Goal: Transaction & Acquisition: Purchase product/service

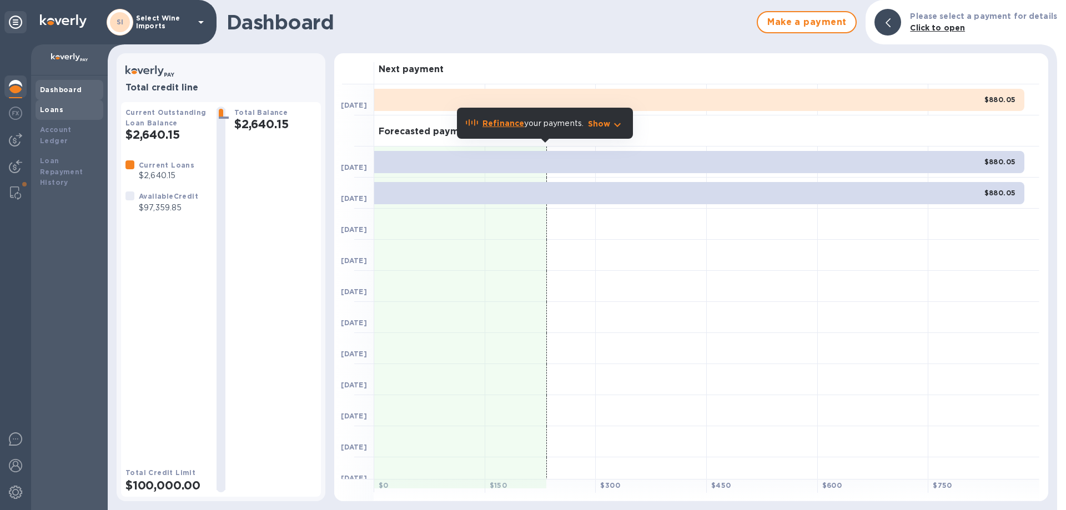
click at [55, 114] on div "Loans" at bounding box center [69, 109] width 59 height 11
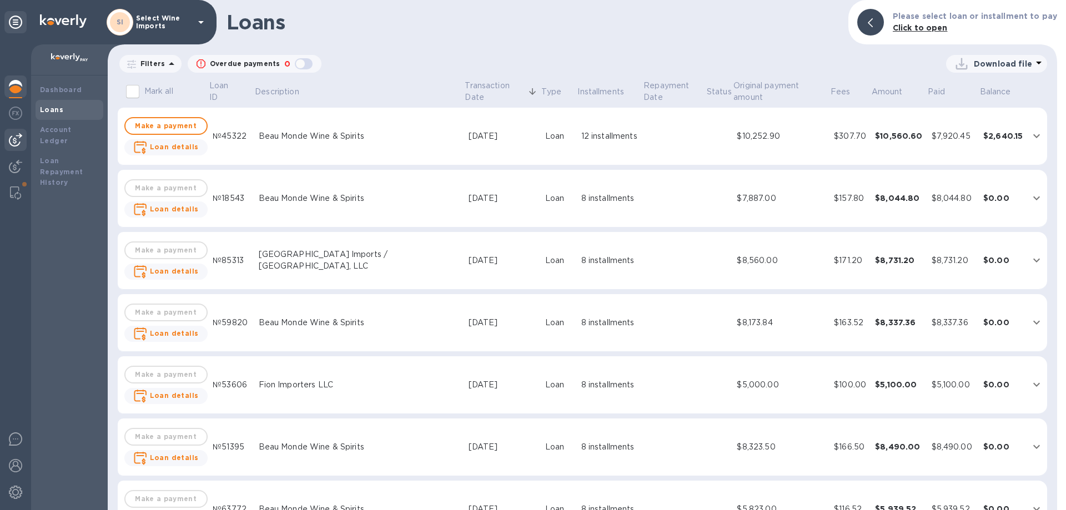
click at [14, 141] on img at bounding box center [15, 139] width 13 height 13
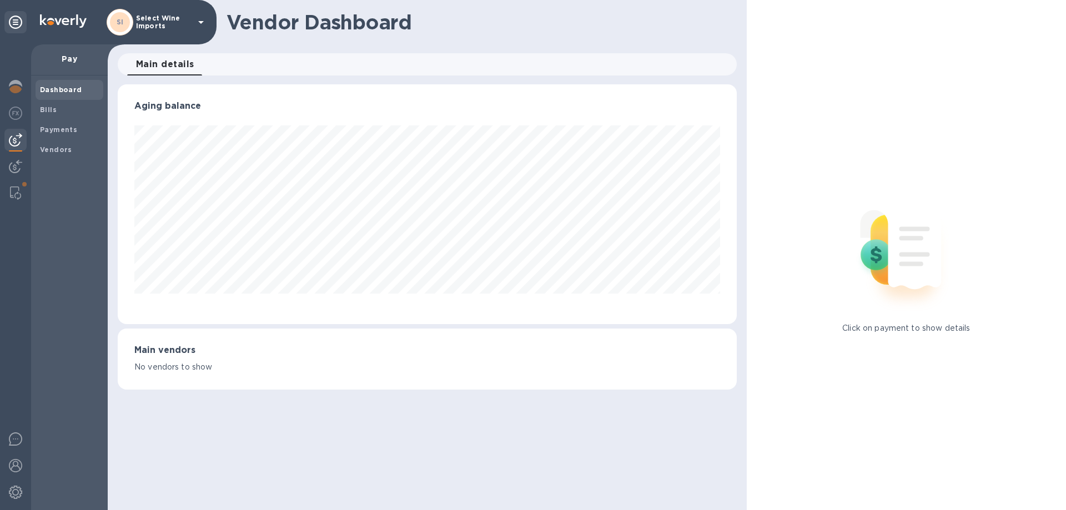
scroll to position [555061, 554686]
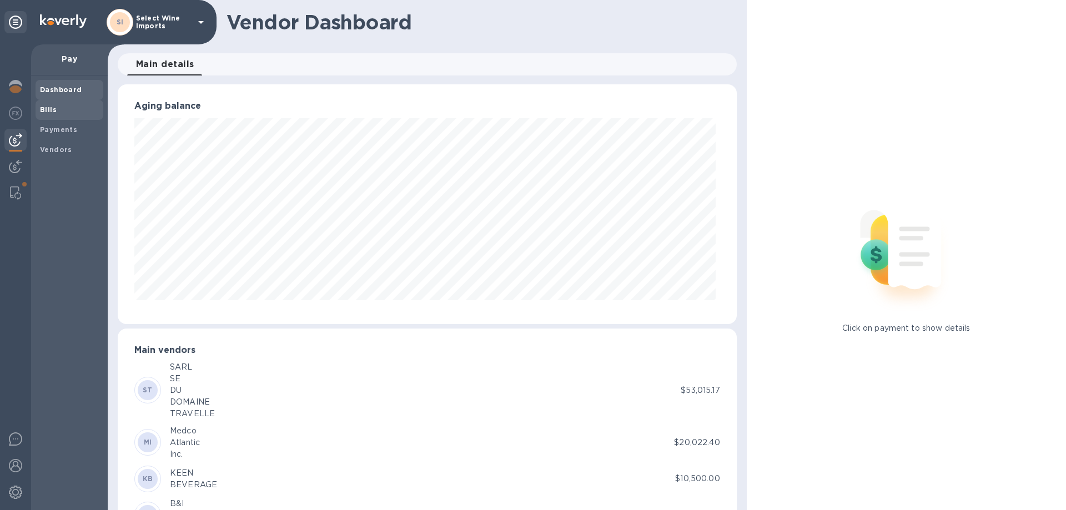
click at [41, 103] on div "Bills" at bounding box center [70, 110] width 68 height 20
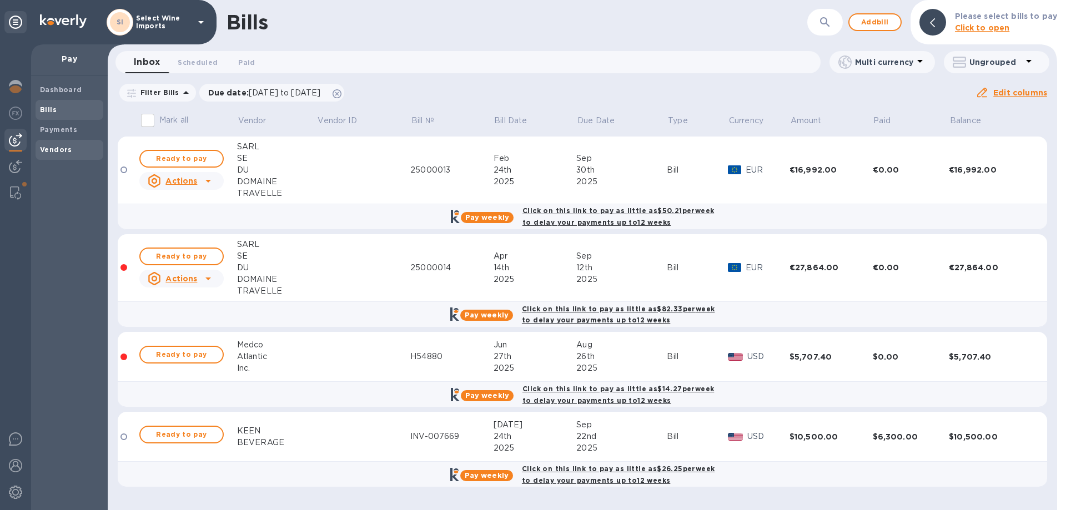
click at [59, 146] on b "Vendors" at bounding box center [56, 149] width 32 height 8
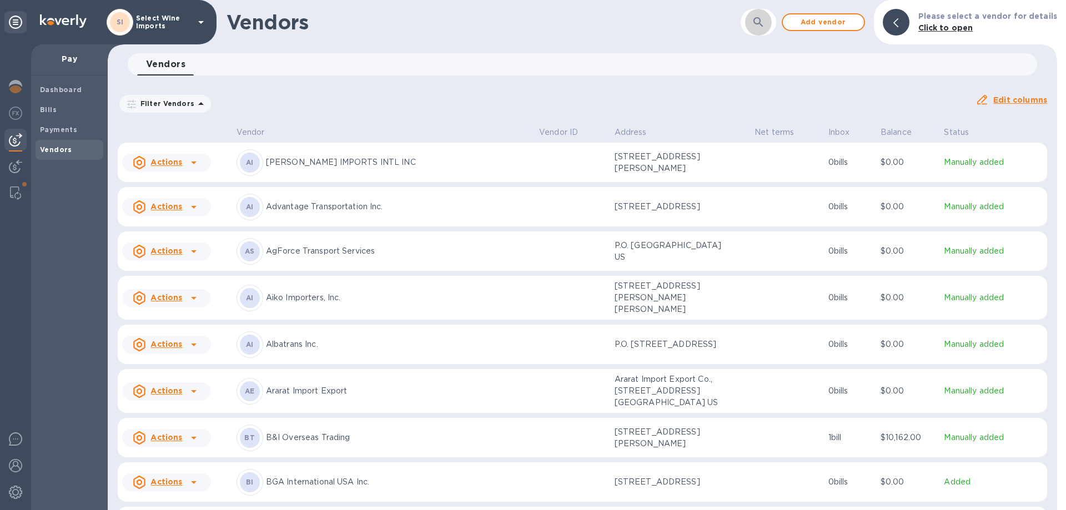
click at [729, 20] on icon "button" at bounding box center [758, 22] width 13 height 13
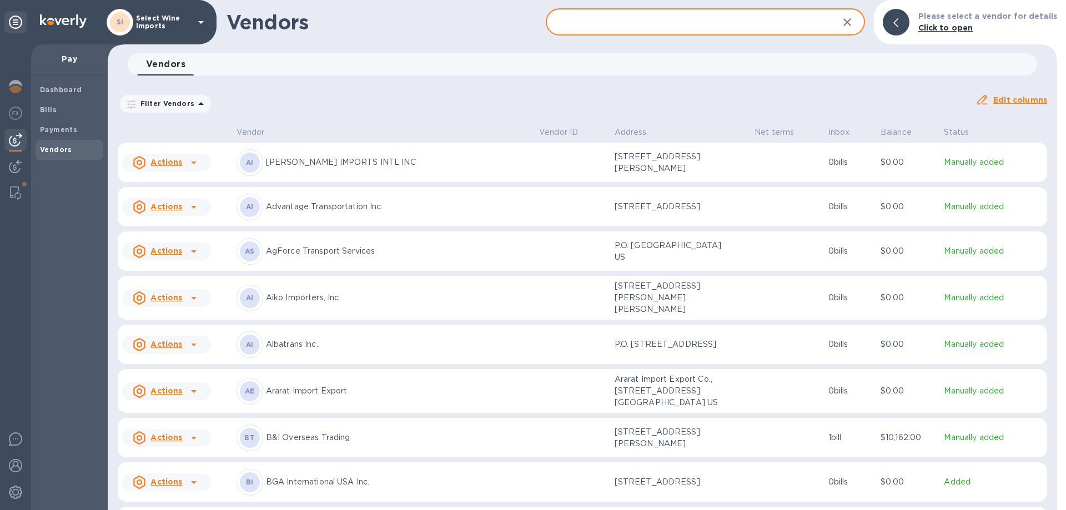
click at [729, 19] on input "text" at bounding box center [688, 22] width 284 height 27
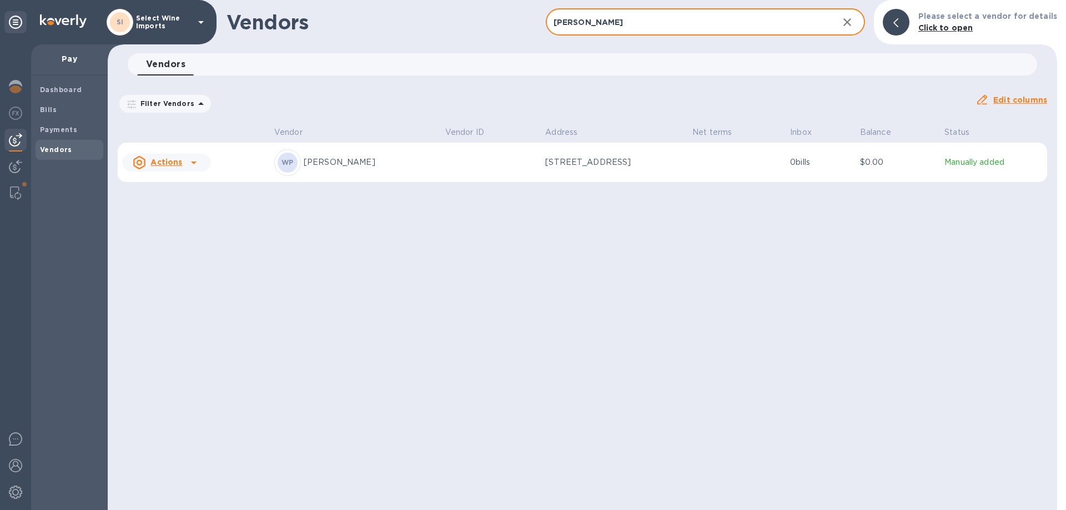
type input "poyser"
click at [352, 159] on p "Wayne Poyser" at bounding box center [370, 163] width 133 height 12
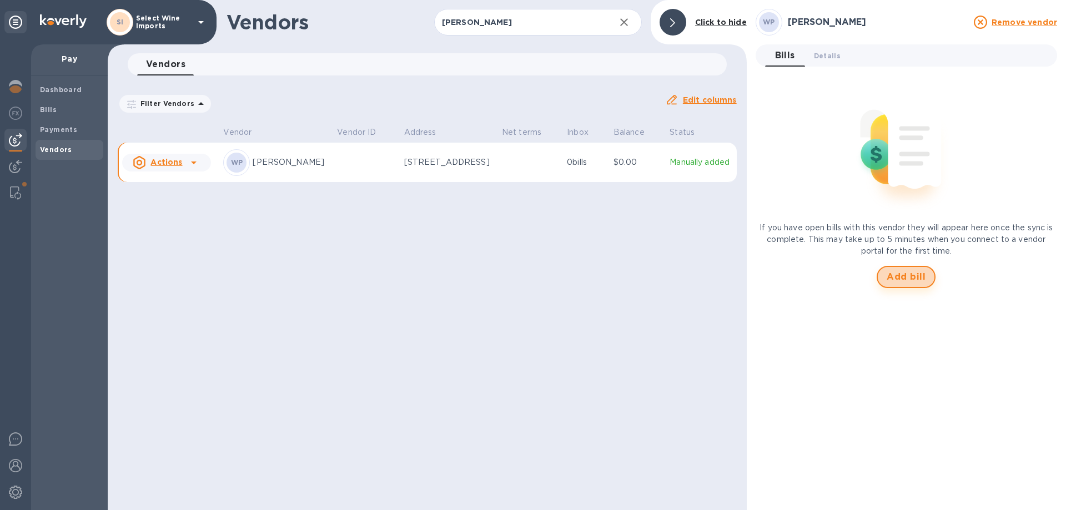
click at [729, 274] on span "Add bill" at bounding box center [906, 276] width 39 height 13
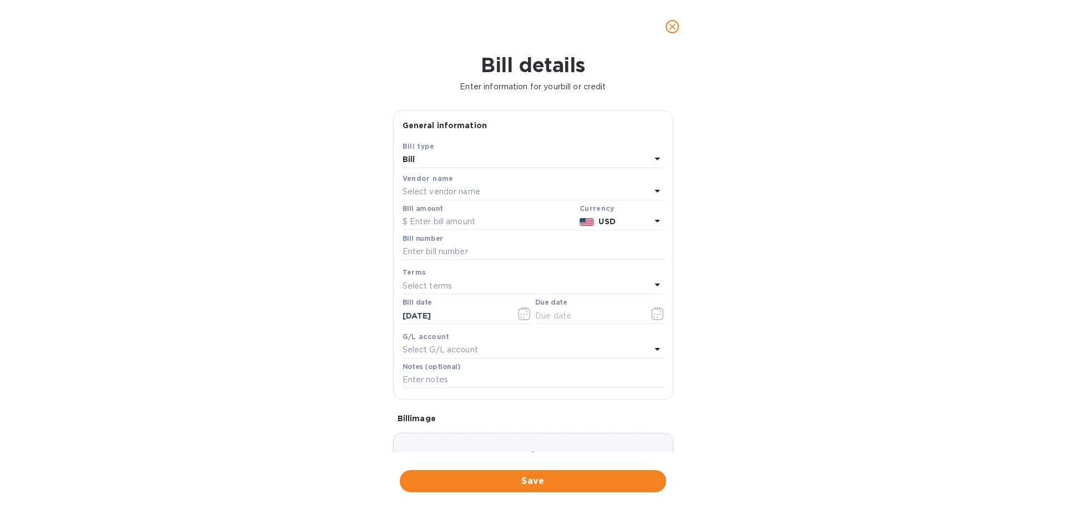
type input "09/14/2025"
click at [425, 253] on input "text" at bounding box center [534, 252] width 262 height 17
paste input "S091225"
type input "S091225"
click at [450, 214] on input "text" at bounding box center [489, 222] width 173 height 17
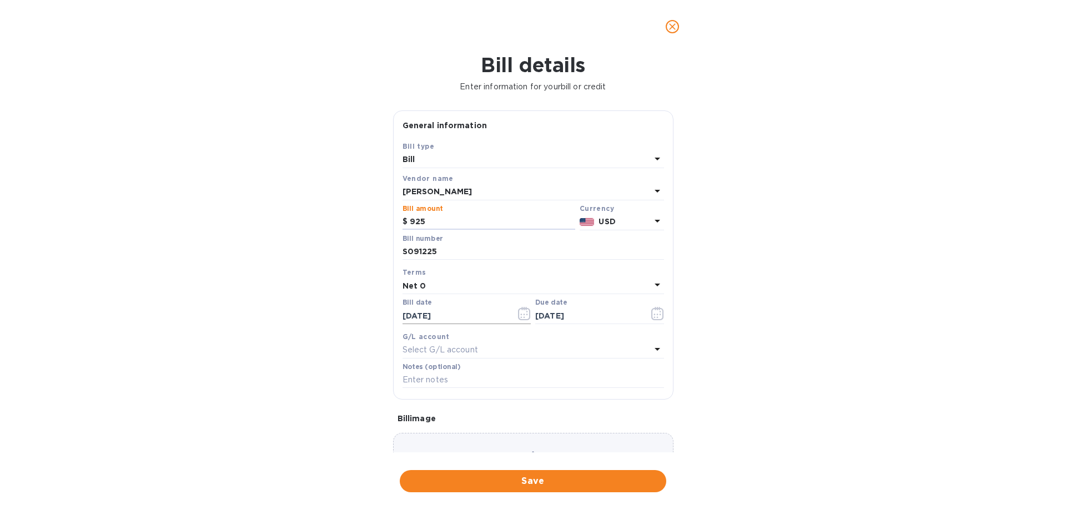
type input "925"
click at [525, 314] on icon "button" at bounding box center [524, 313] width 13 height 13
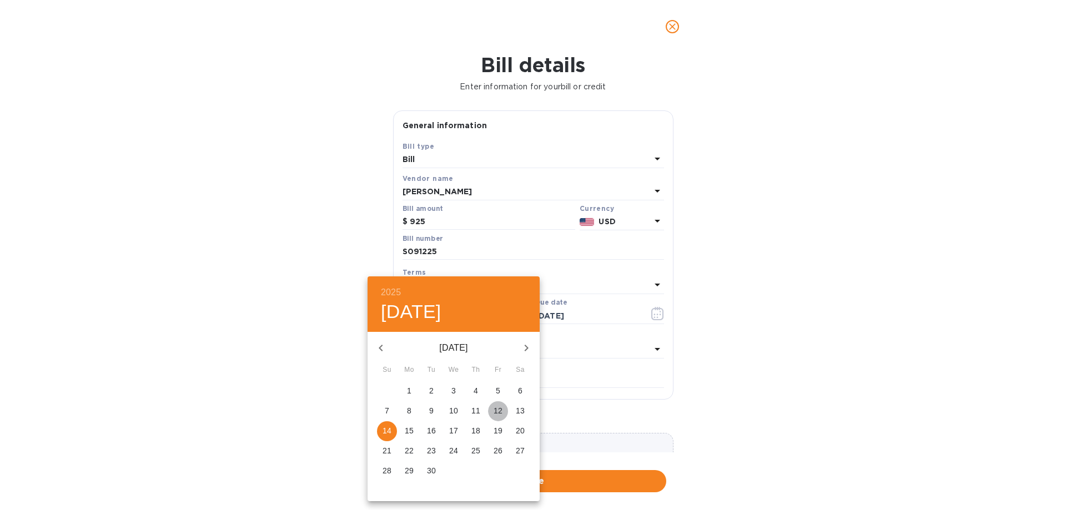
click at [500, 409] on p "12" at bounding box center [498, 410] width 9 height 11
type input "09/12/2025"
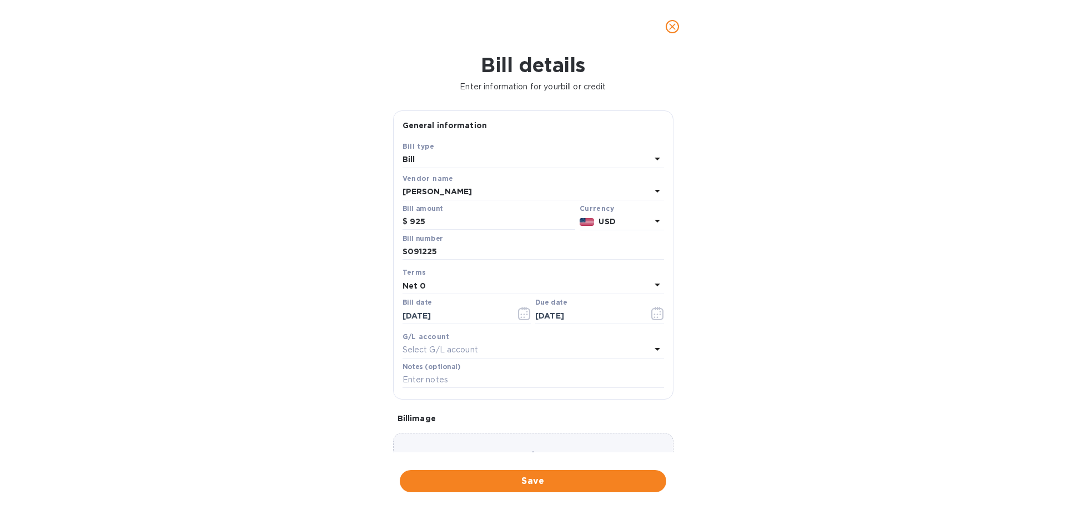
click at [569, 335] on div "G/L account" at bounding box center [534, 337] width 262 height 12
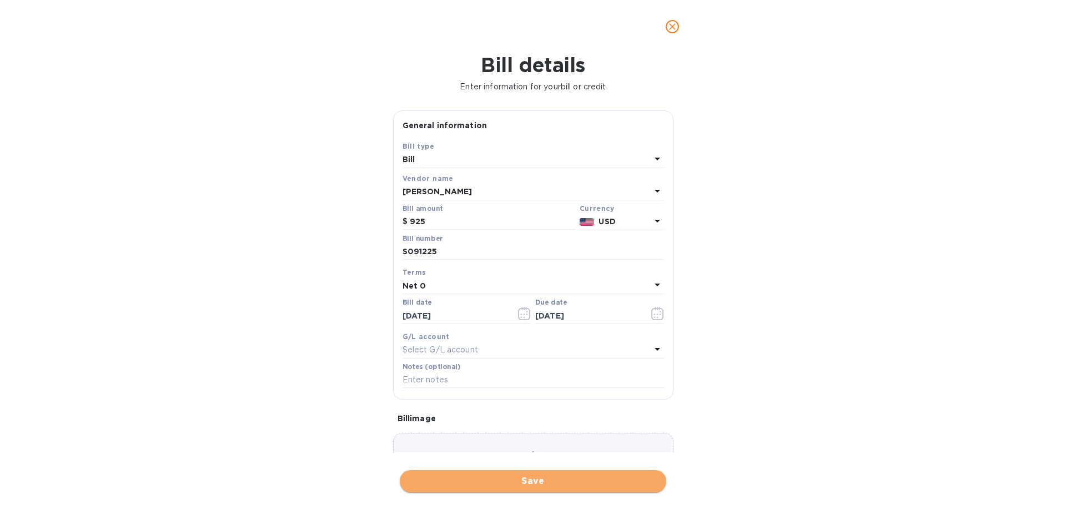
click at [532, 409] on span "Save" at bounding box center [533, 481] width 249 height 13
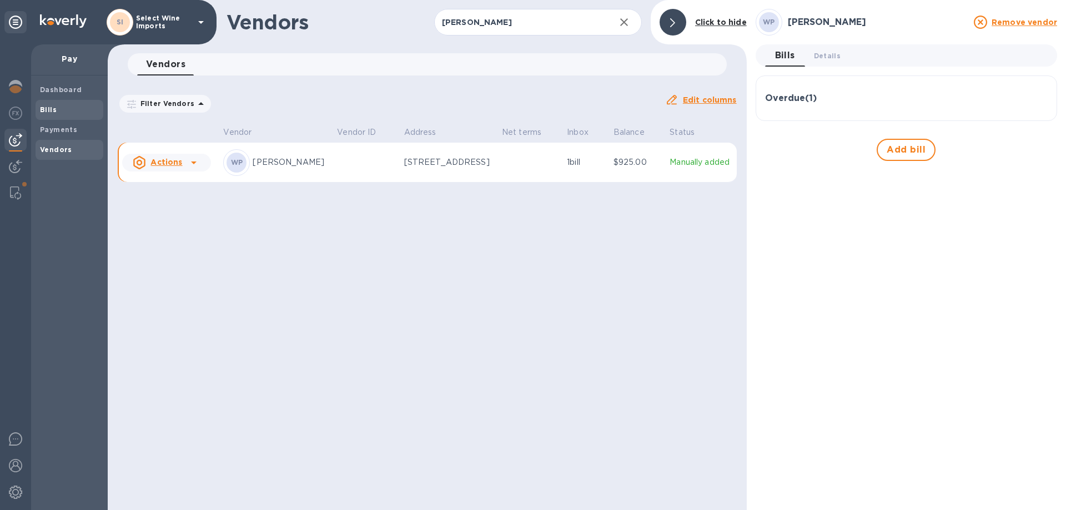
click at [43, 108] on b "Bills" at bounding box center [48, 110] width 17 height 8
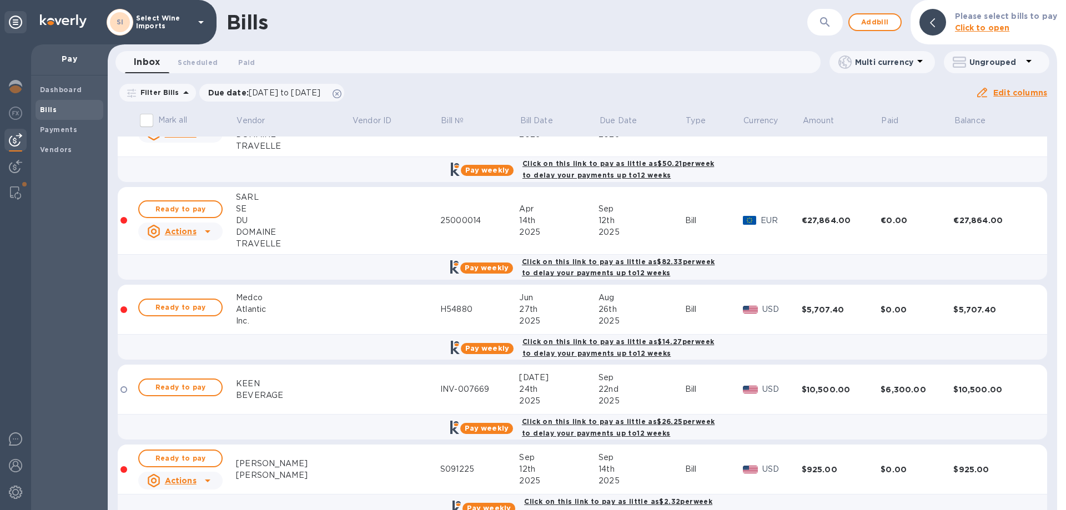
scroll to position [72, 0]
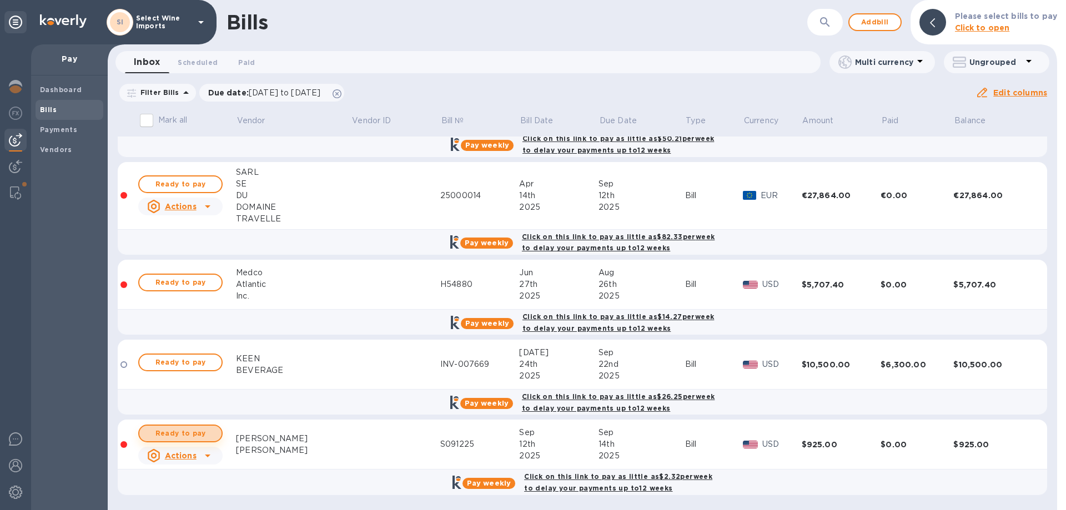
click at [175, 409] on span "Ready to pay" at bounding box center [180, 433] width 64 height 13
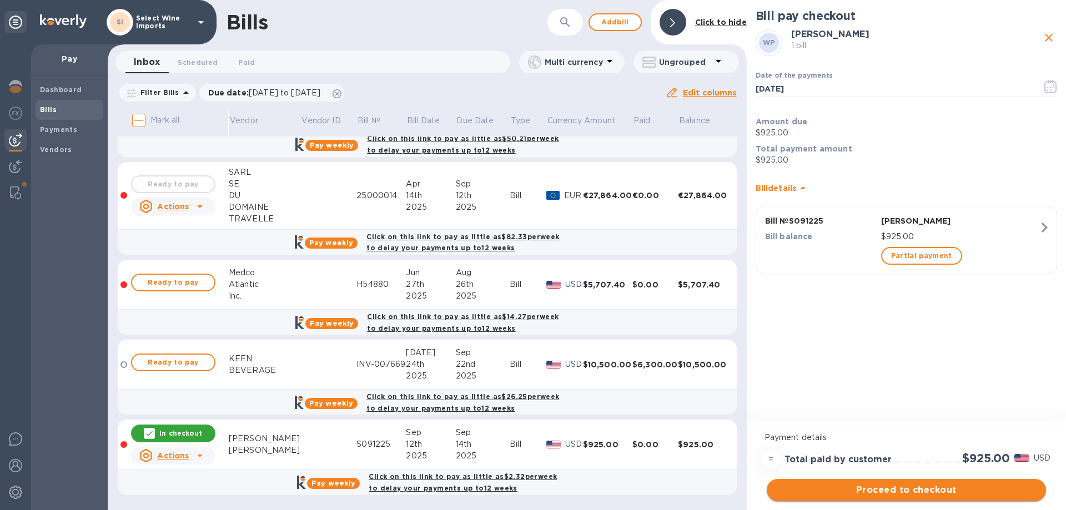
click at [729, 409] on span "Proceed to checkout" at bounding box center [907, 490] width 262 height 13
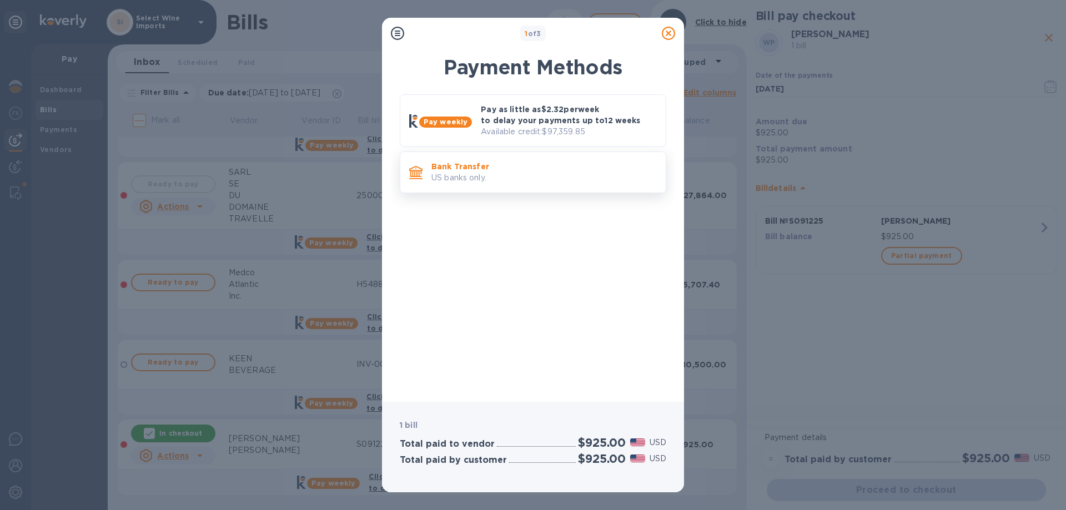
click at [482, 171] on p "Bank Transfer" at bounding box center [543, 166] width 225 height 11
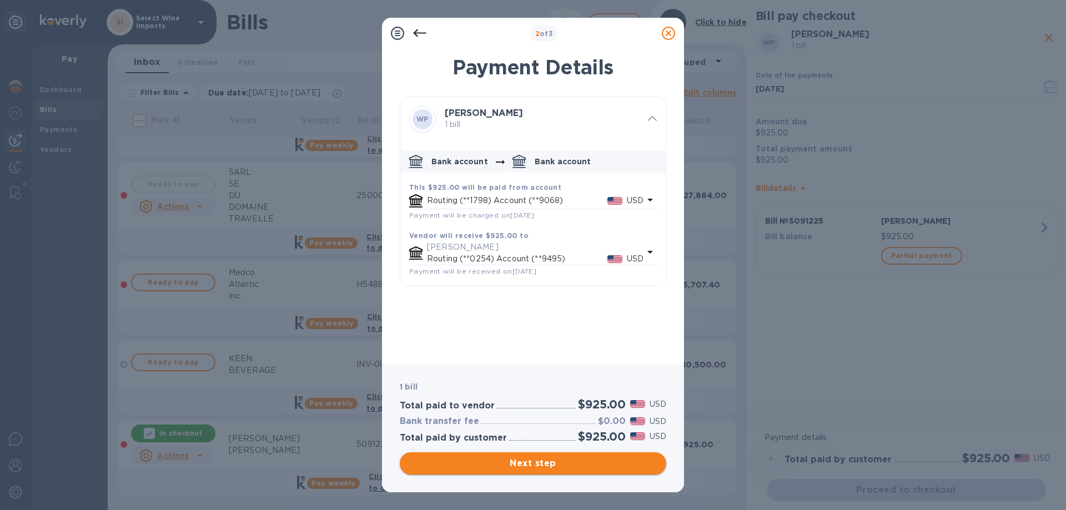
click at [520, 409] on span "Next step" at bounding box center [533, 463] width 249 height 13
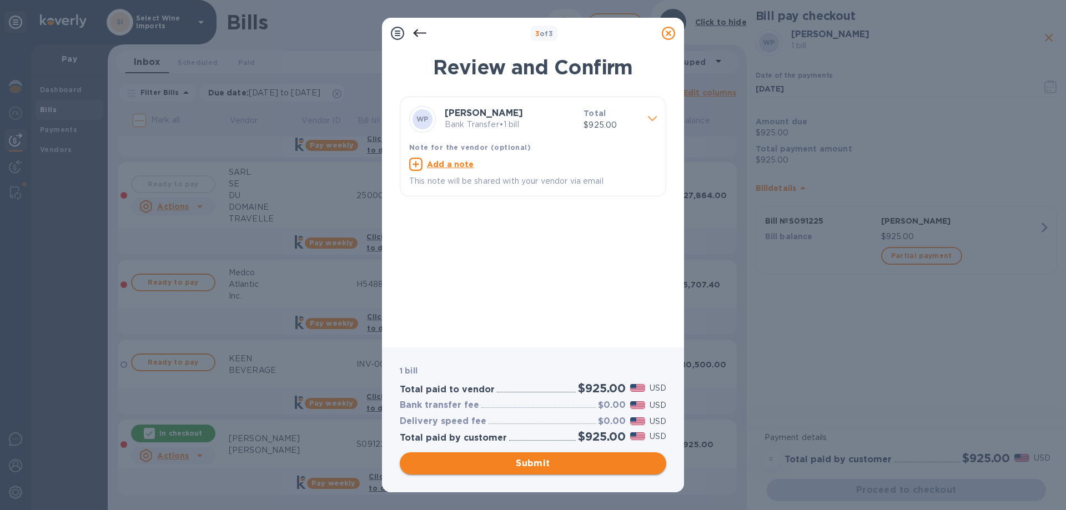
click at [540, 409] on span "Submit" at bounding box center [533, 463] width 249 height 13
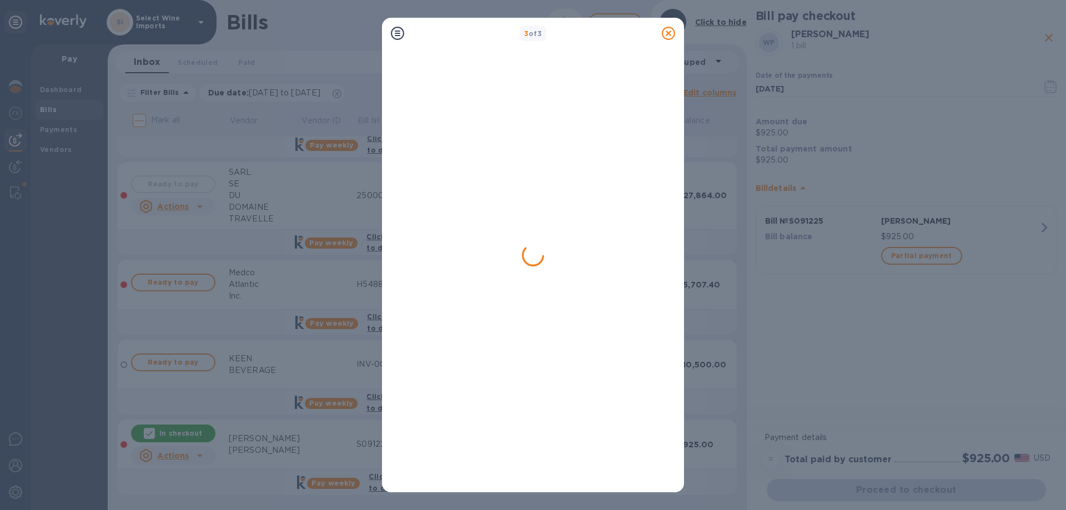
scroll to position [0, 0]
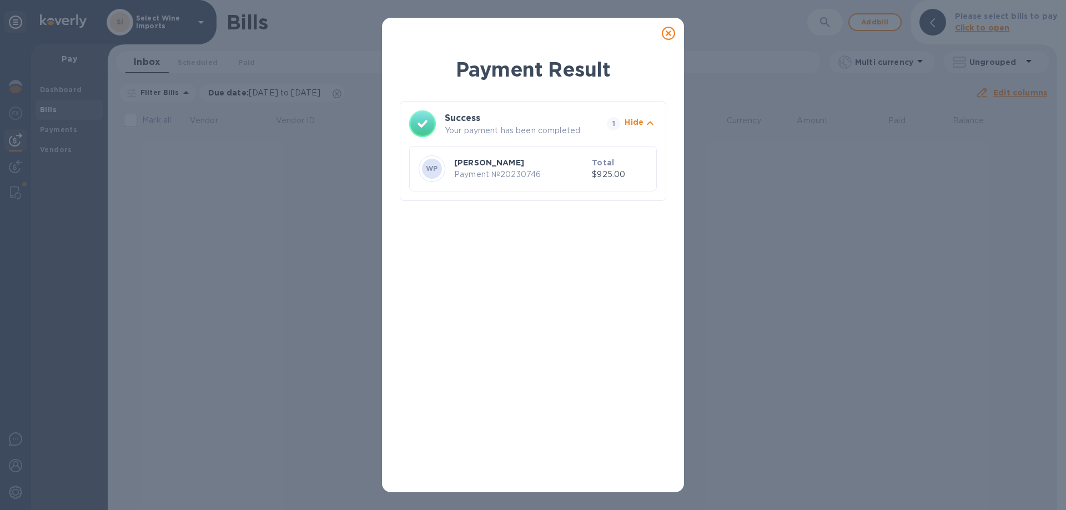
click at [673, 33] on icon at bounding box center [668, 33] width 13 height 13
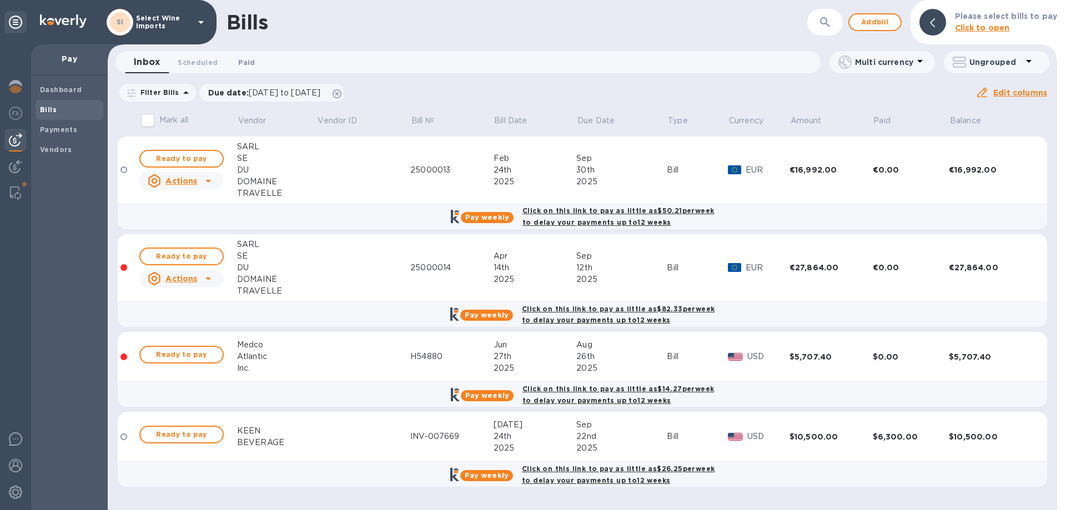
click at [252, 60] on span "Paid 0" at bounding box center [246, 63] width 17 height 12
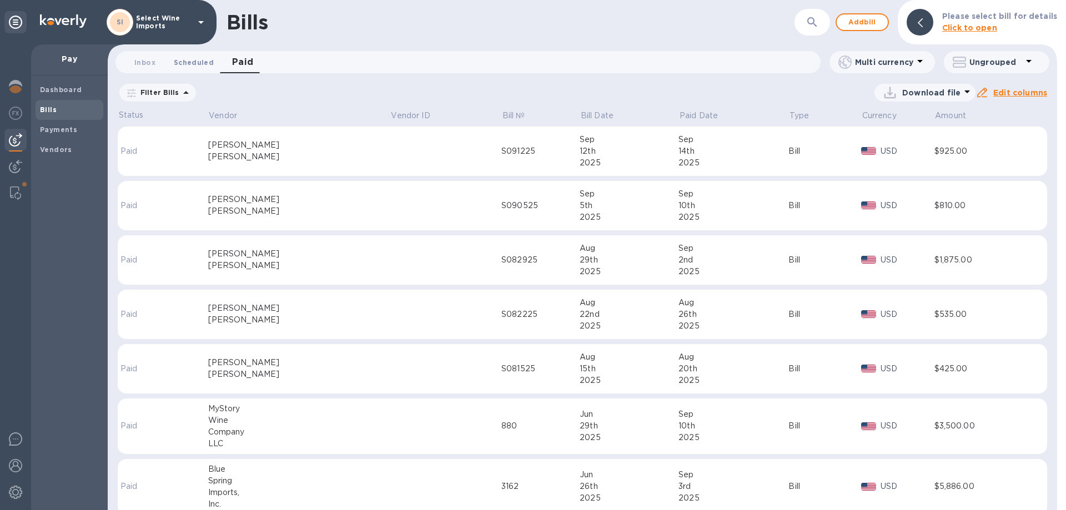
click at [189, 64] on span "Scheduled 0" at bounding box center [194, 63] width 40 height 12
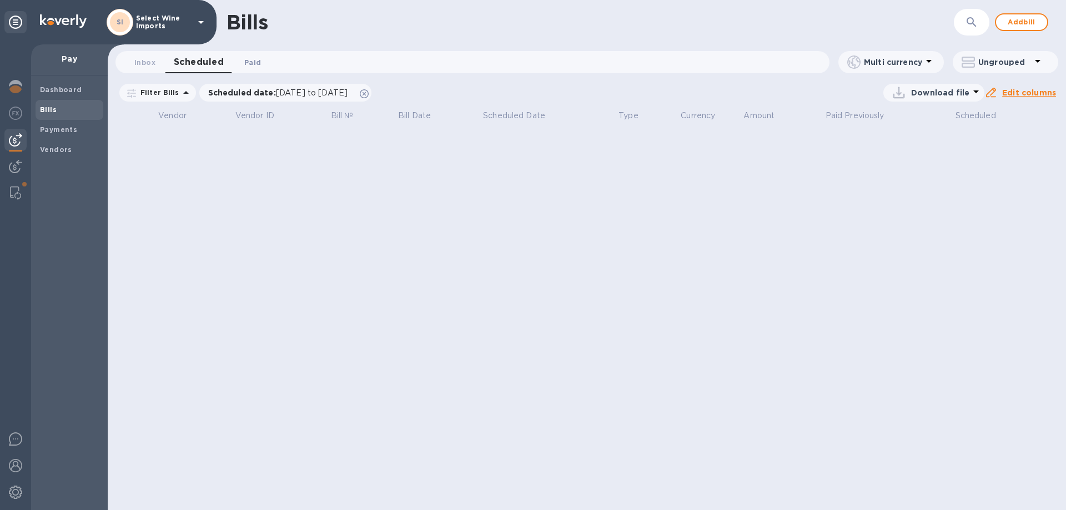
click at [254, 64] on span "Paid 0" at bounding box center [252, 63] width 17 height 12
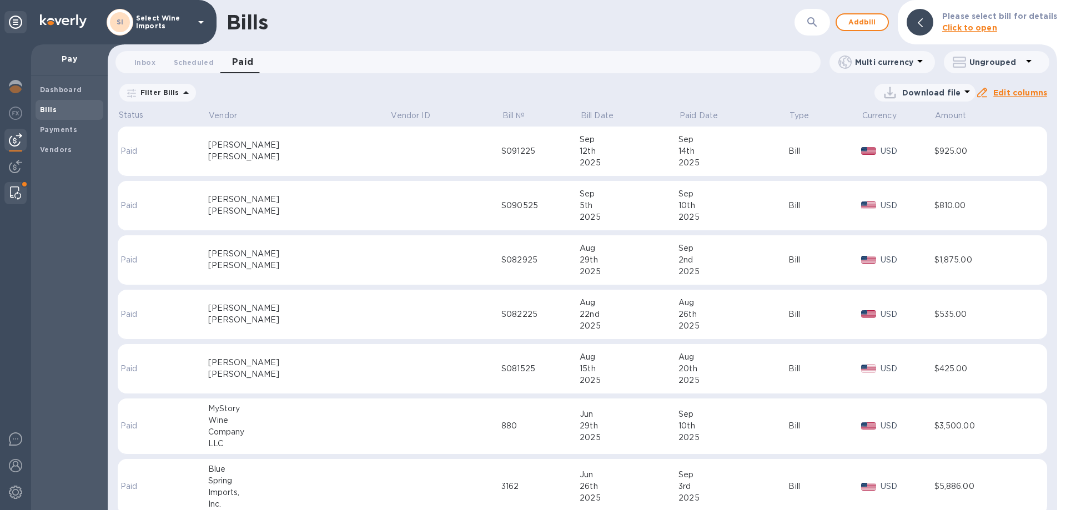
click at [19, 190] on img at bounding box center [15, 193] width 11 height 13
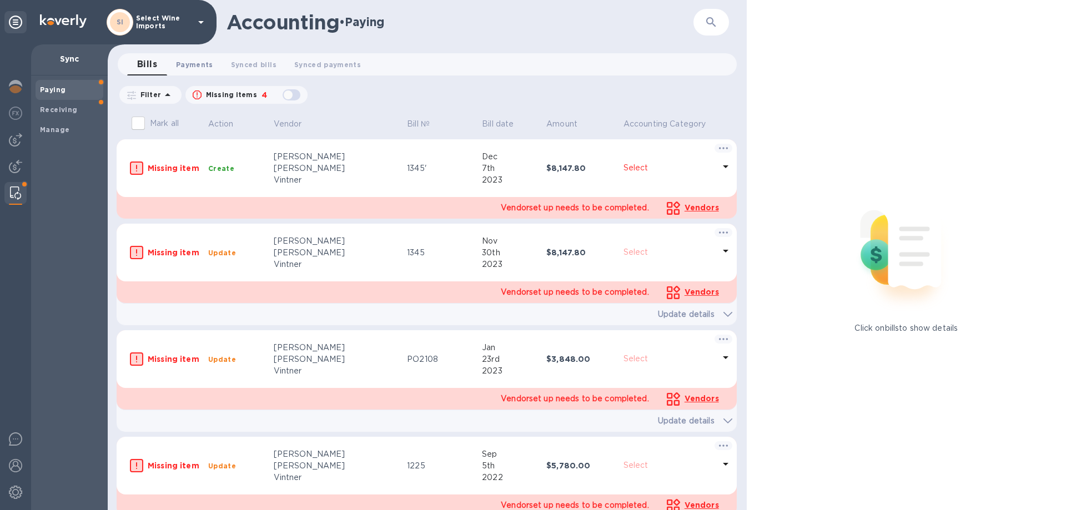
click at [192, 66] on span "Payments 0" at bounding box center [194, 65] width 37 height 12
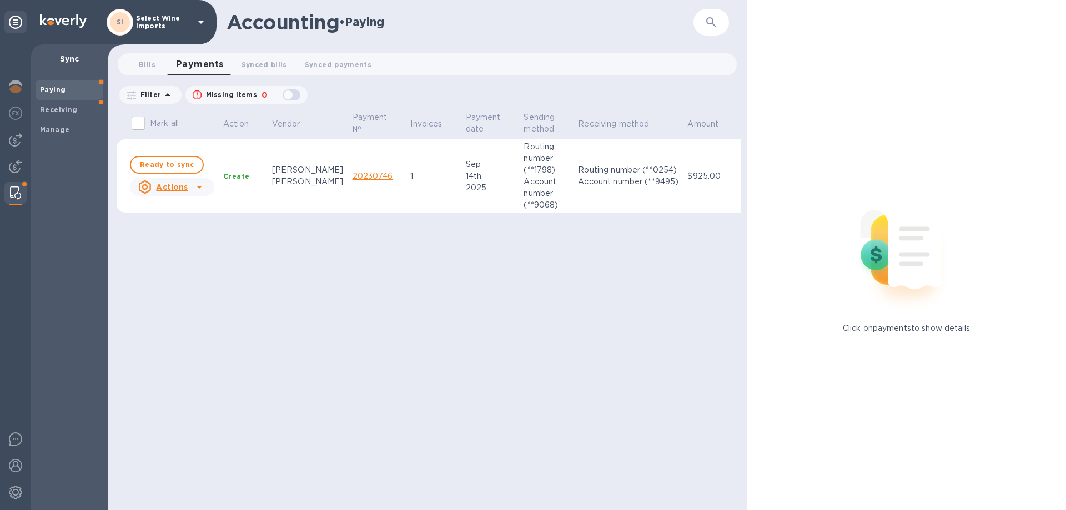
click at [199, 185] on icon at bounding box center [199, 186] width 13 height 13
click at [193, 232] on b "Mark as synced" at bounding box center [213, 232] width 62 height 9
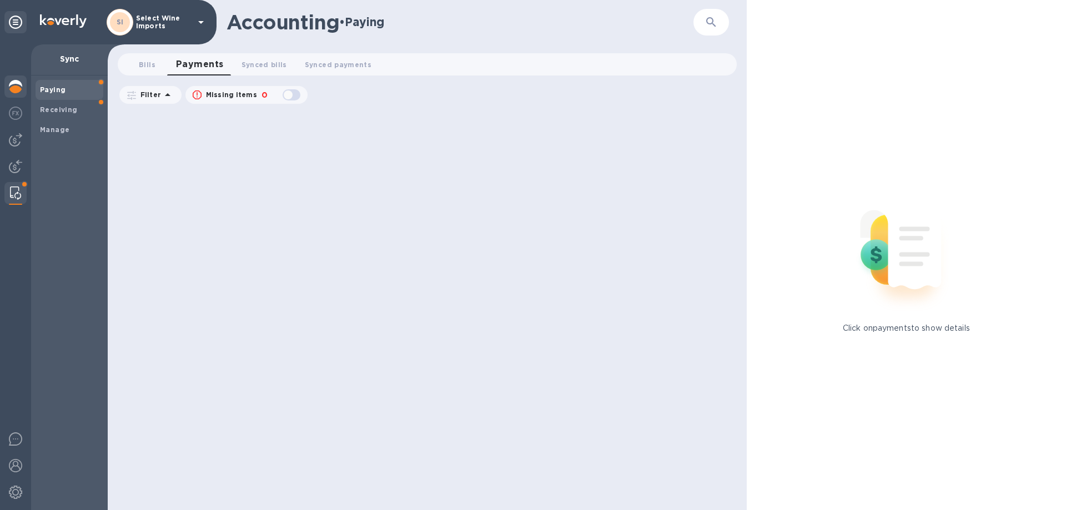
click at [11, 87] on img at bounding box center [15, 86] width 13 height 13
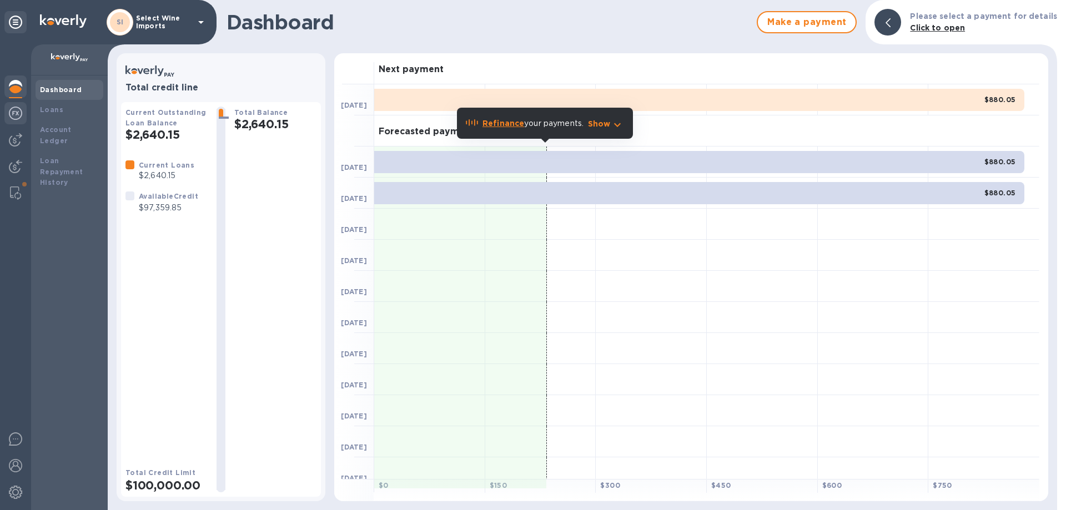
click at [18, 114] on img at bounding box center [15, 113] width 13 height 13
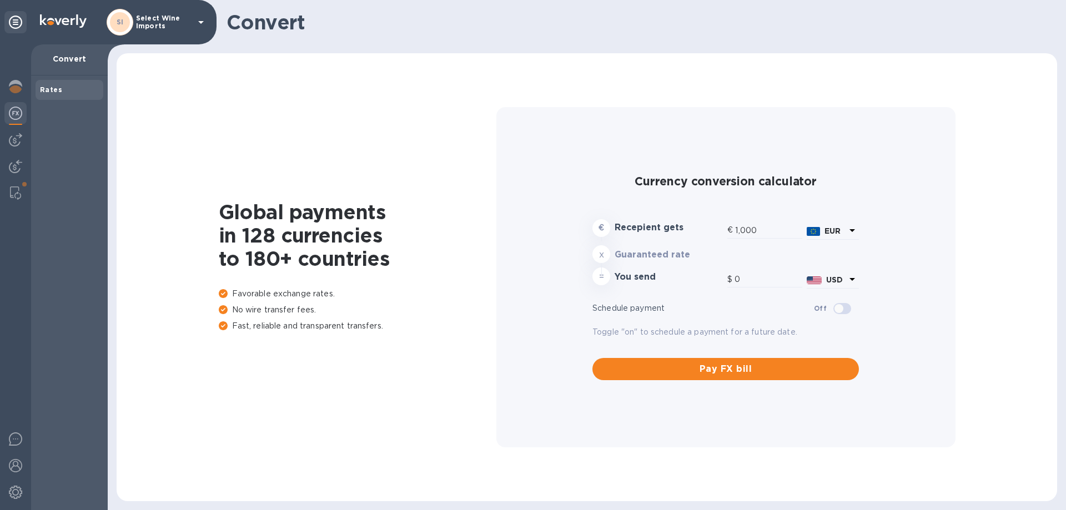
type input "1,181.9"
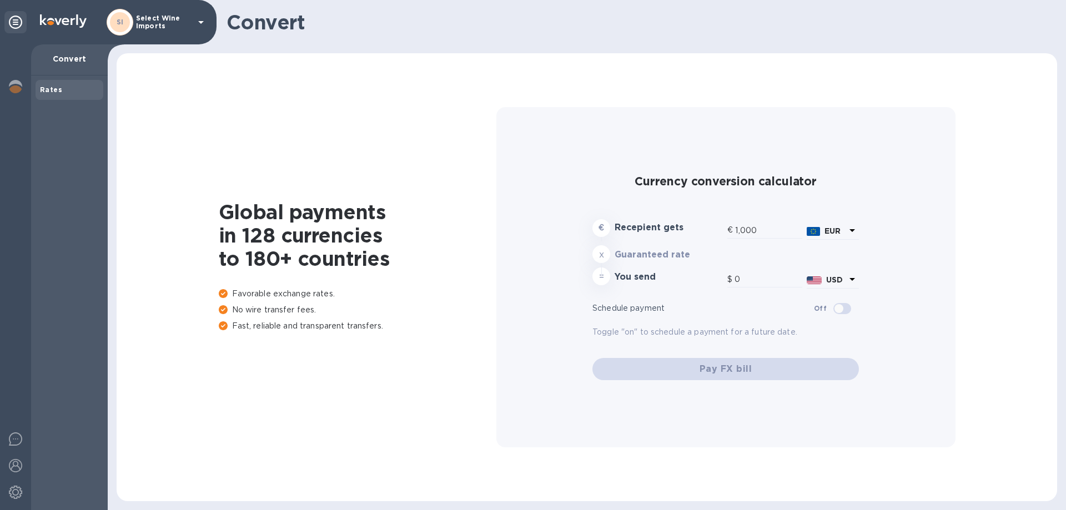
type input "1,181.9"
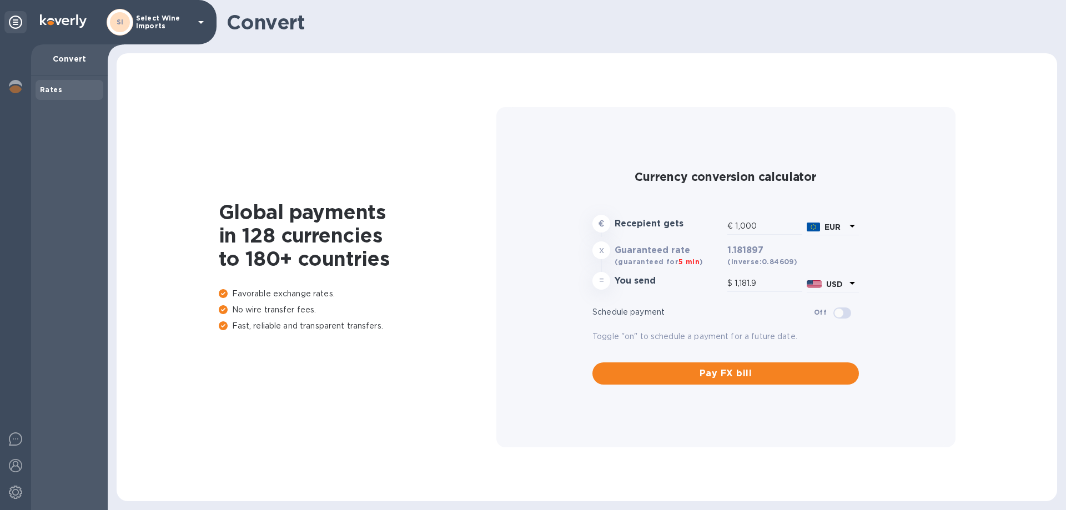
type input "1,181.9"
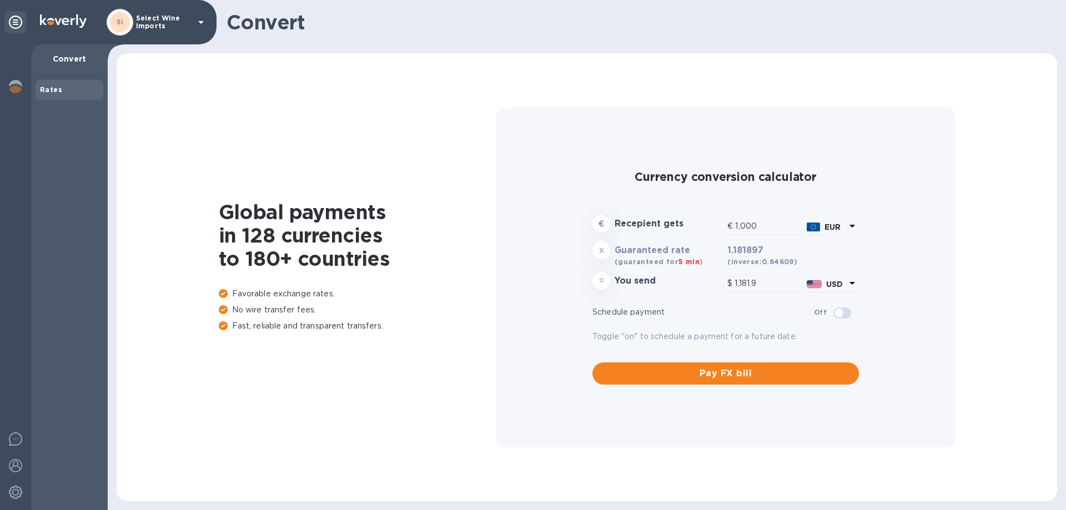
type input "1,181.9"
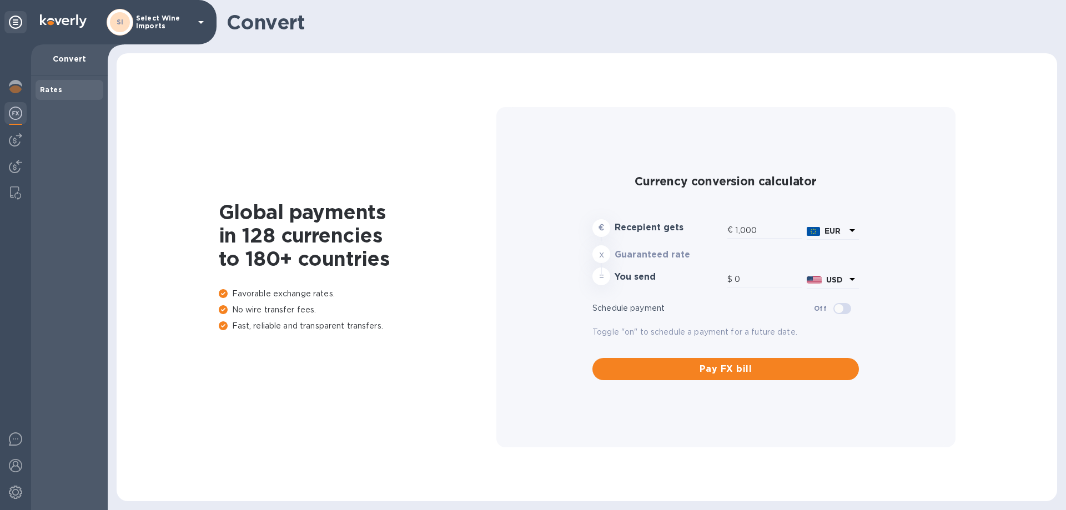
type input "1,181.9"
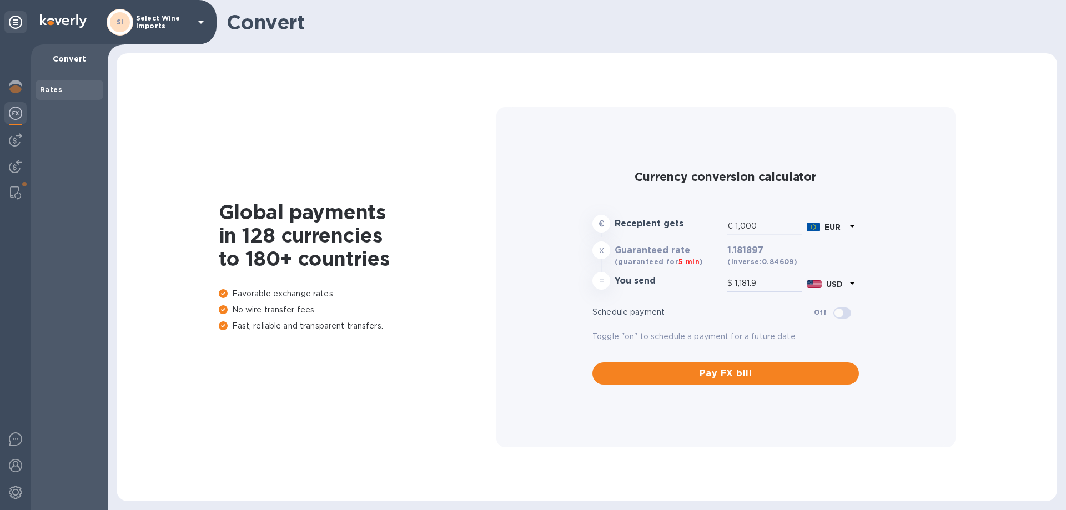
drag, startPoint x: 765, startPoint y: 286, endPoint x: 720, endPoint y: 290, distance: 45.8
click at [720, 290] on div "= You send $ 1,181.9 USD" at bounding box center [725, 283] width 271 height 27
type input "4.23"
type input "5"
type input "46.54"
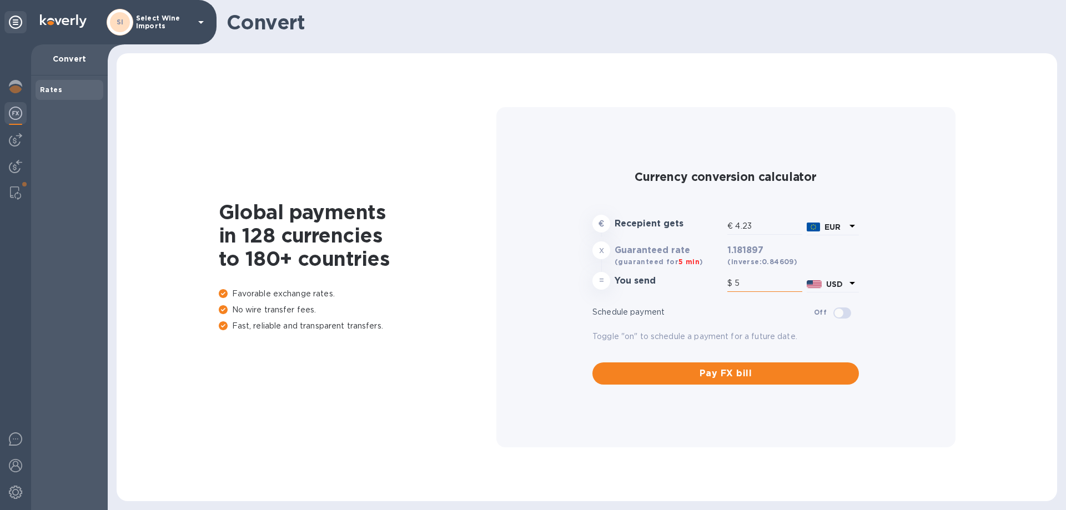
type input "55"
type input "465.35"
type input "550"
type input "4,653.54"
type input "5,500"
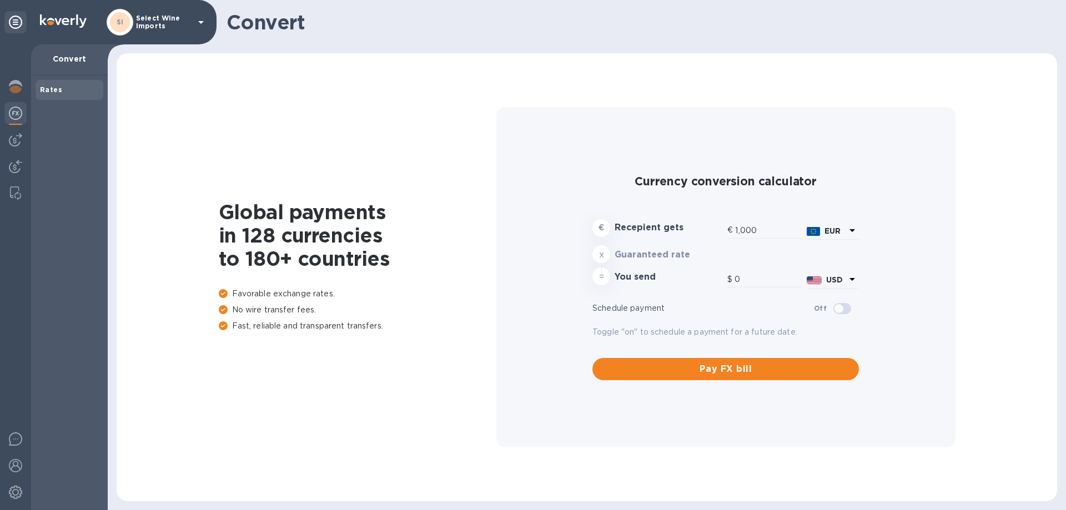
type input "1,181.9"
